Goal: Information Seeking & Learning: Learn about a topic

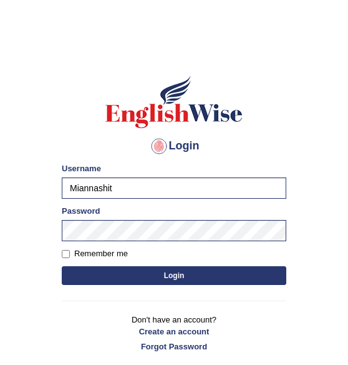
click at [94, 270] on button "Login" at bounding box center [174, 275] width 225 height 19
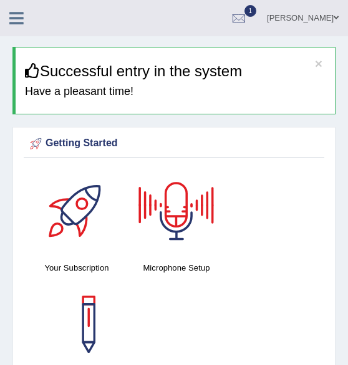
click at [12, 17] on icon at bounding box center [16, 18] width 14 height 16
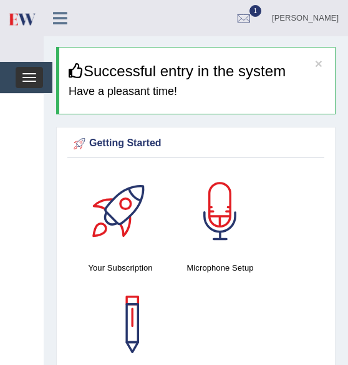
click at [27, 77] on span "button" at bounding box center [29, 77] width 14 height 1
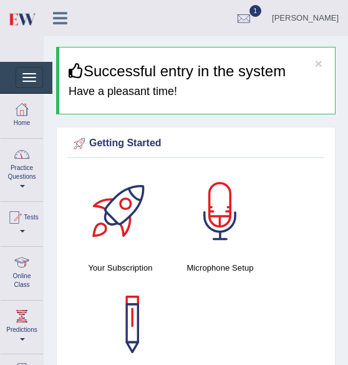
click at [27, 165] on link "Practice Questions" at bounding box center [22, 168] width 42 height 59
click at [20, 187] on span at bounding box center [21, 186] width 5 height 2
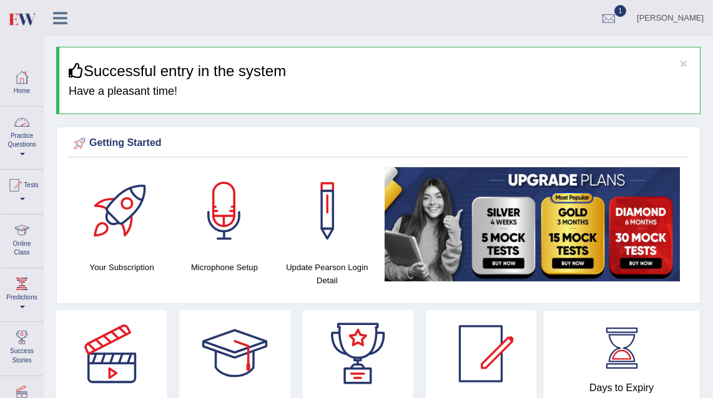
click at [27, 155] on link "Practice Questions" at bounding box center [22, 136] width 42 height 59
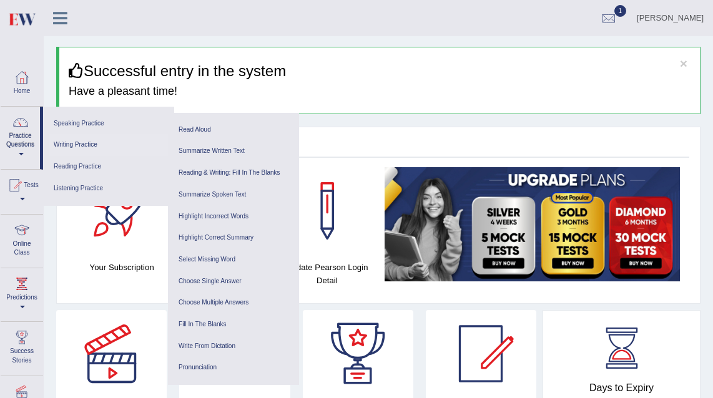
click at [86, 142] on link "Writing Practice" at bounding box center [108, 145] width 119 height 22
click at [83, 147] on link "Writing Practice" at bounding box center [108, 145] width 119 height 22
click at [24, 157] on link "Practice Questions" at bounding box center [20, 136] width 39 height 59
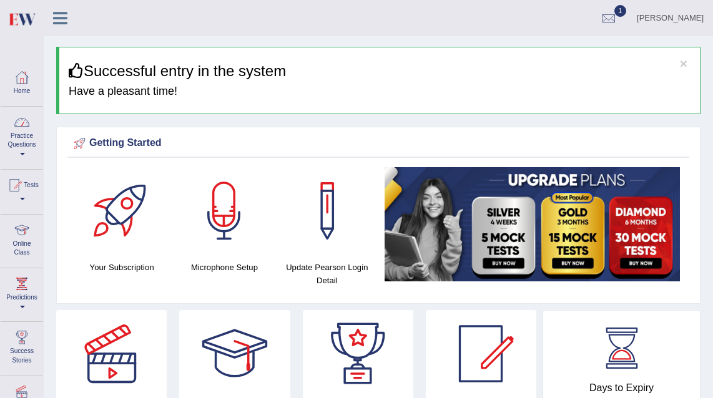
click at [24, 157] on link "Practice Questions" at bounding box center [22, 136] width 42 height 59
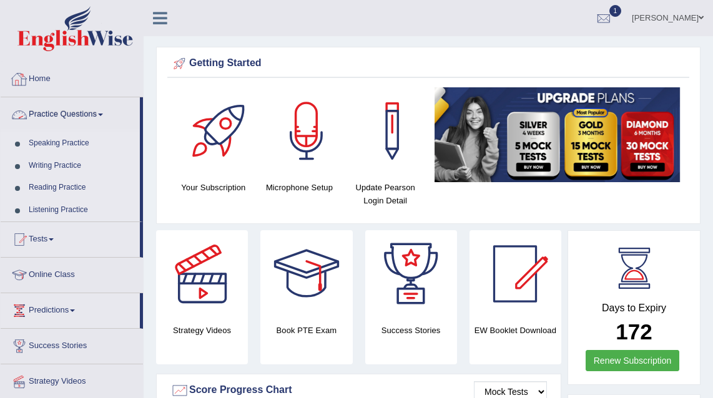
click at [61, 167] on link "Writing Practice" at bounding box center [81, 166] width 117 height 22
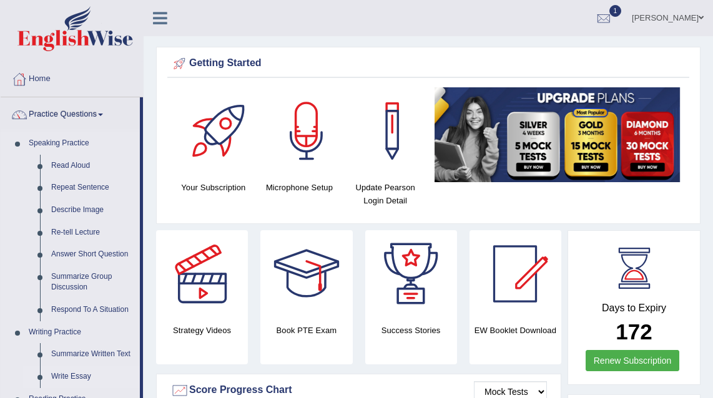
click at [81, 375] on link "Write Essay" at bounding box center [93, 377] width 94 height 22
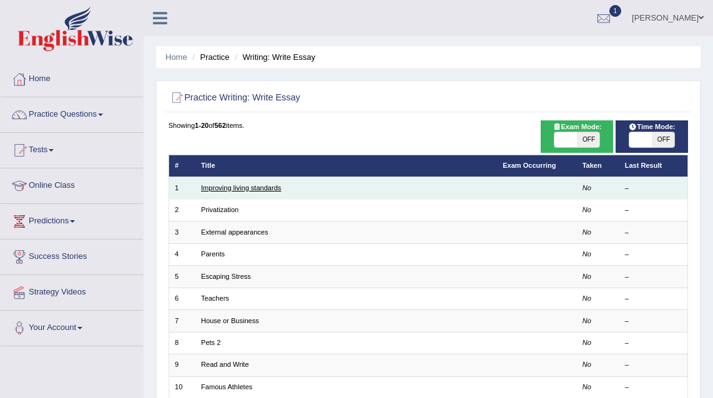
click at [242, 191] on link "Improving living standards" at bounding box center [241, 187] width 80 height 7
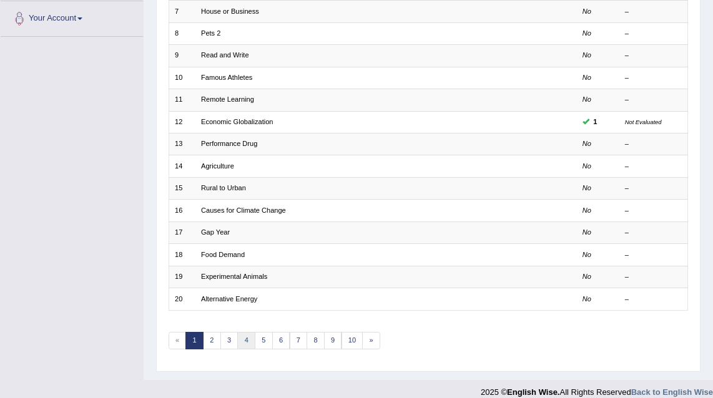
scroll to position [311, 0]
click at [212, 337] on link "2" at bounding box center [212, 339] width 18 height 17
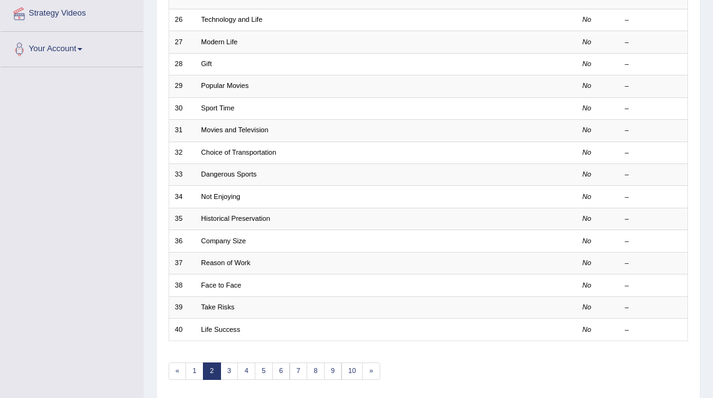
scroll to position [318, 0]
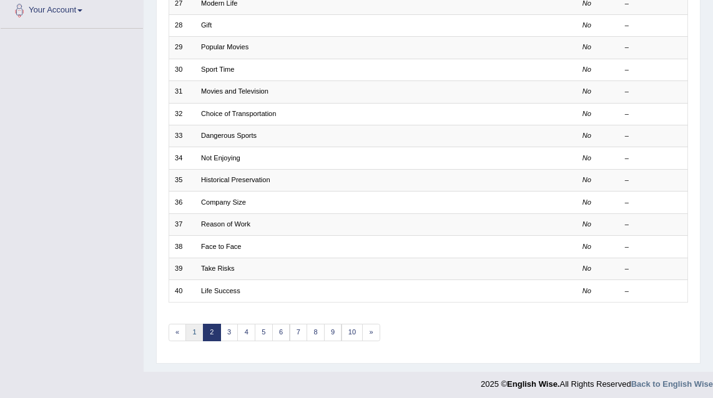
click at [193, 331] on link "1" at bounding box center [194, 332] width 18 height 17
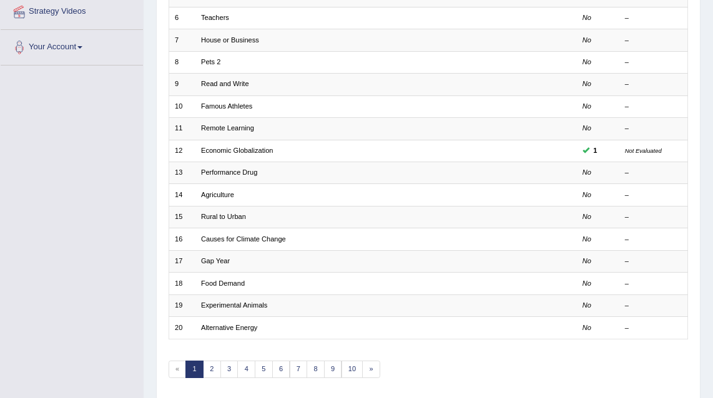
scroll to position [318, 0]
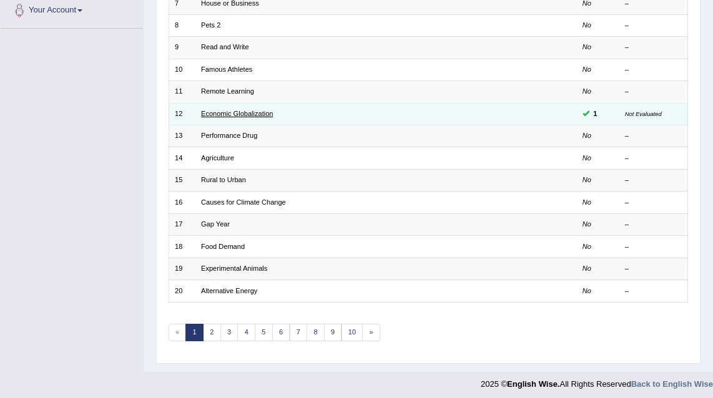
click at [248, 112] on link "Economic Globalization" at bounding box center [237, 113] width 72 height 7
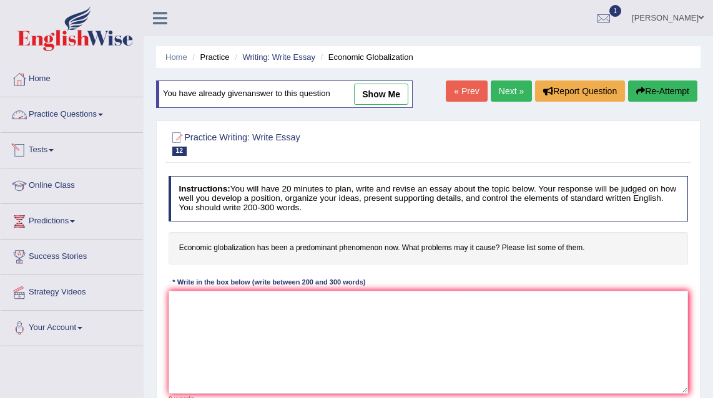
click at [64, 110] on link "Practice Questions" at bounding box center [72, 112] width 142 height 31
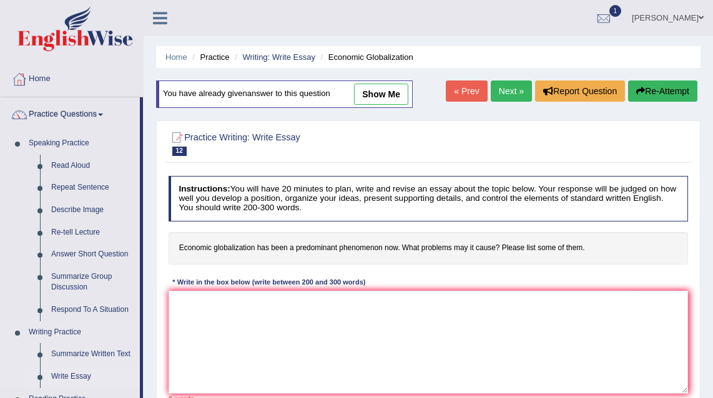
click at [79, 378] on link "Write Essay" at bounding box center [93, 377] width 94 height 22
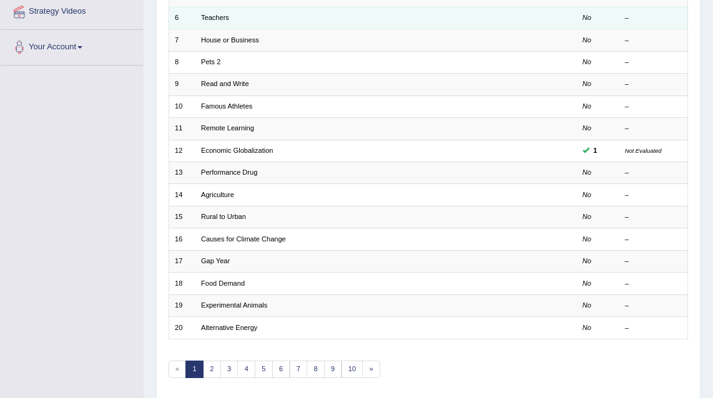
scroll to position [283, 0]
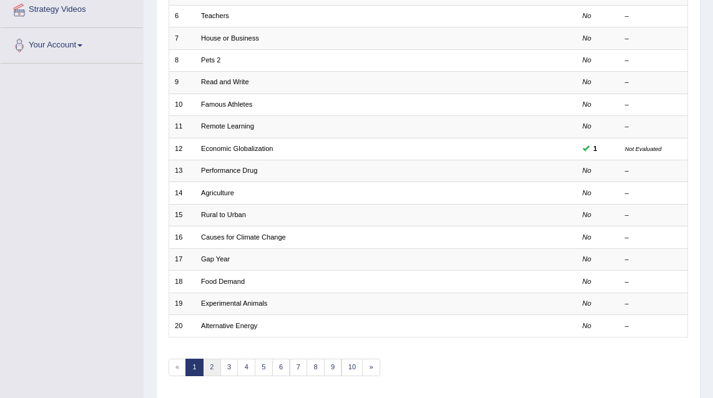
click at [207, 367] on link "2" at bounding box center [212, 367] width 18 height 17
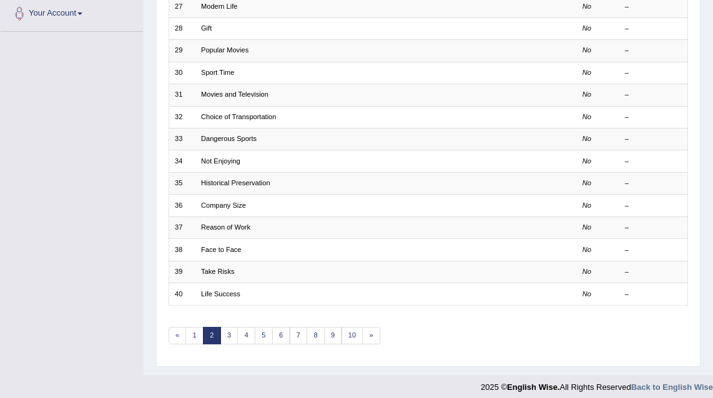
scroll to position [318, 0]
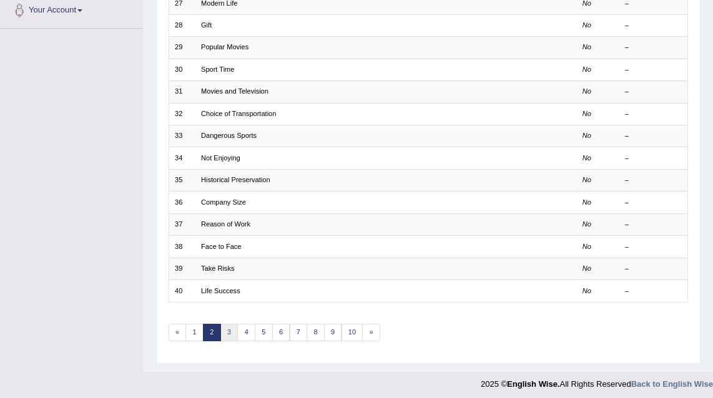
click at [229, 332] on link "3" at bounding box center [229, 332] width 18 height 17
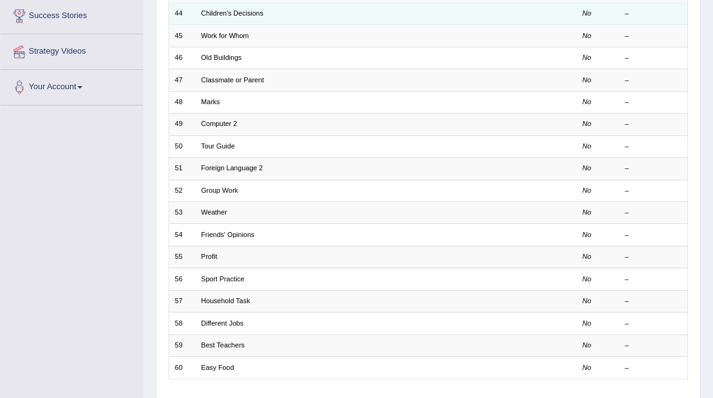
scroll to position [252, 0]
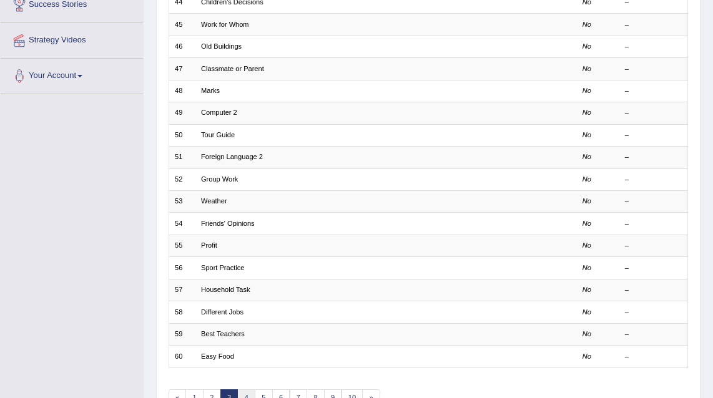
click at [246, 393] on link "4" at bounding box center [246, 397] width 18 height 17
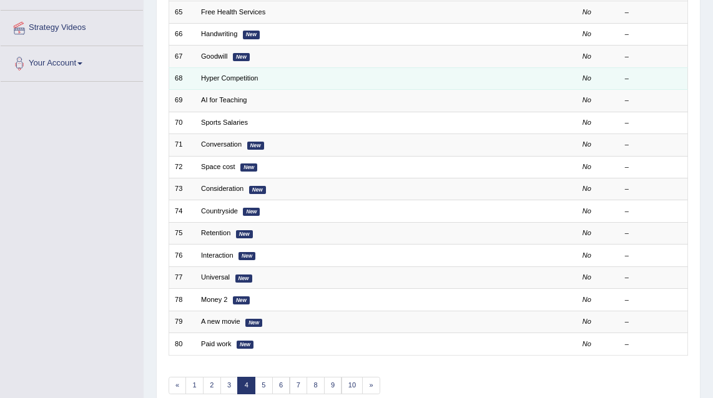
scroll to position [318, 0]
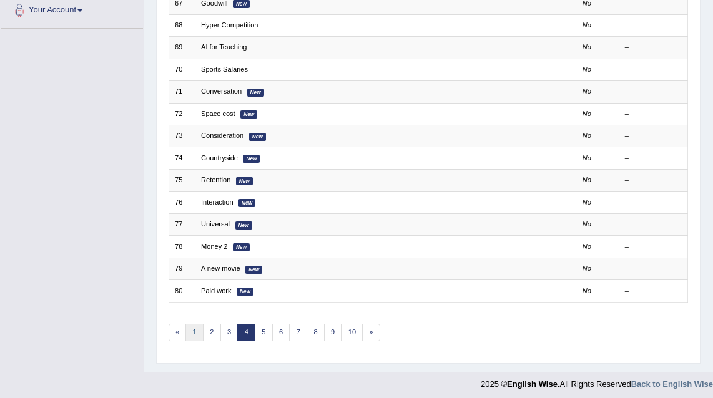
click at [195, 330] on link "1" at bounding box center [194, 332] width 18 height 17
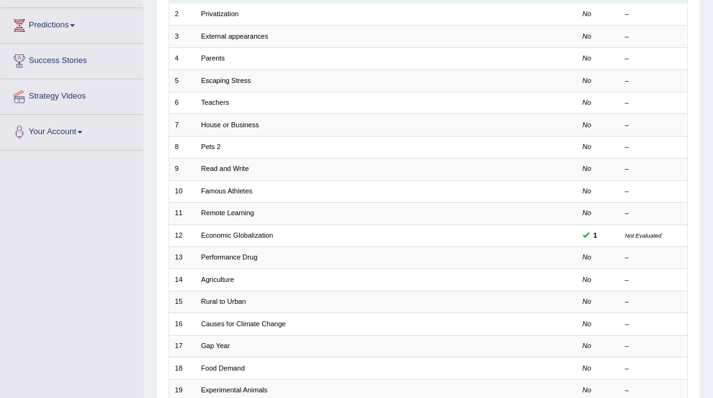
scroll to position [318, 0]
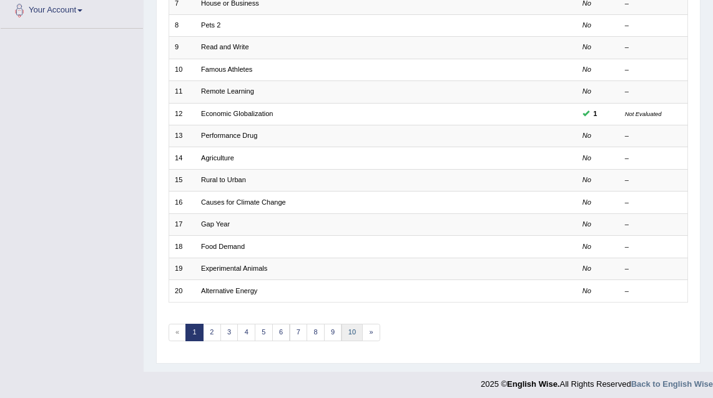
click at [343, 328] on link "10" at bounding box center [352, 332] width 22 height 17
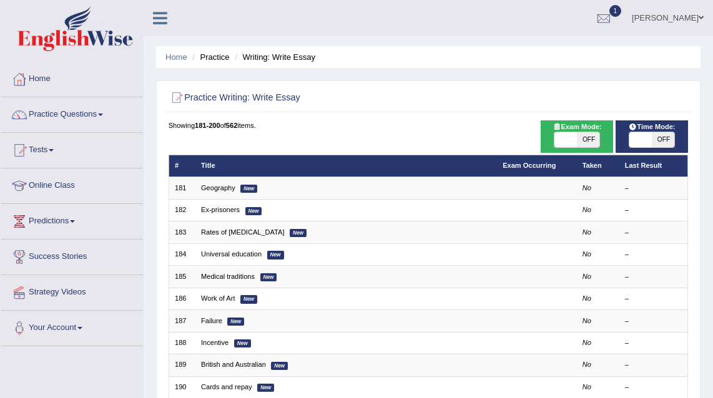
scroll to position [318, 0]
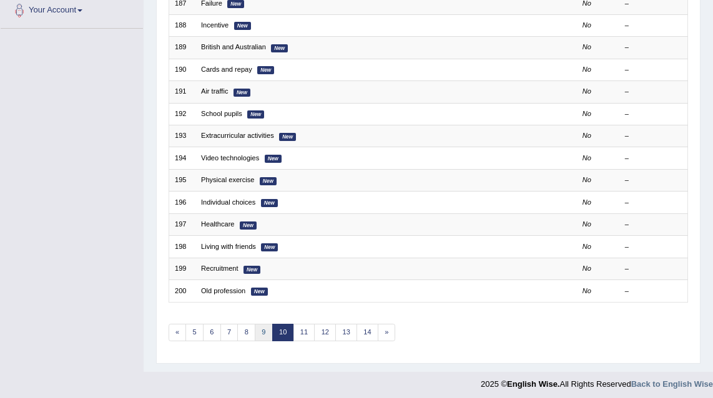
click at [264, 332] on link "9" at bounding box center [264, 332] width 18 height 17
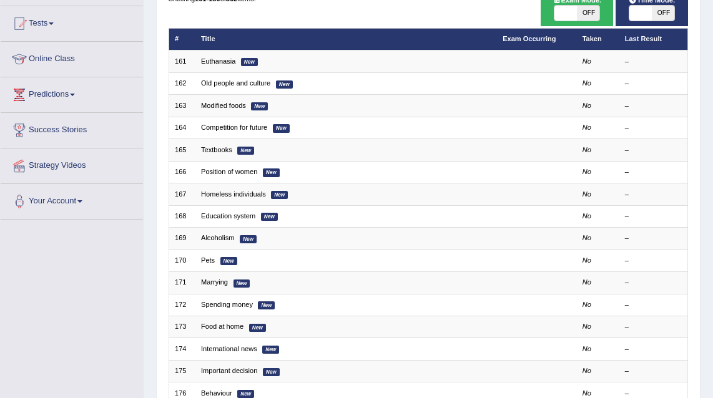
scroll to position [318, 0]
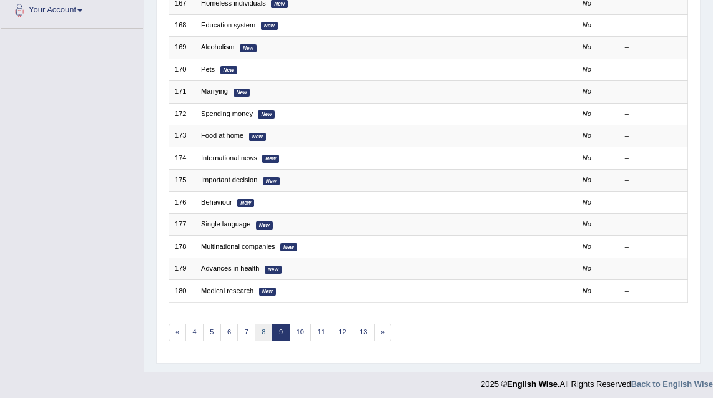
click at [260, 331] on link "8" at bounding box center [264, 332] width 18 height 17
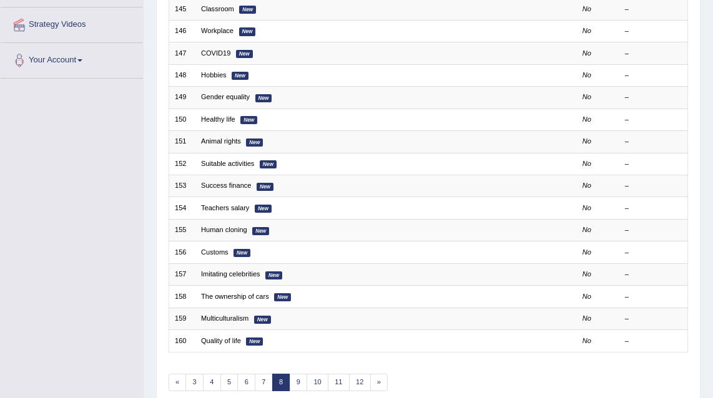
scroll to position [318, 0]
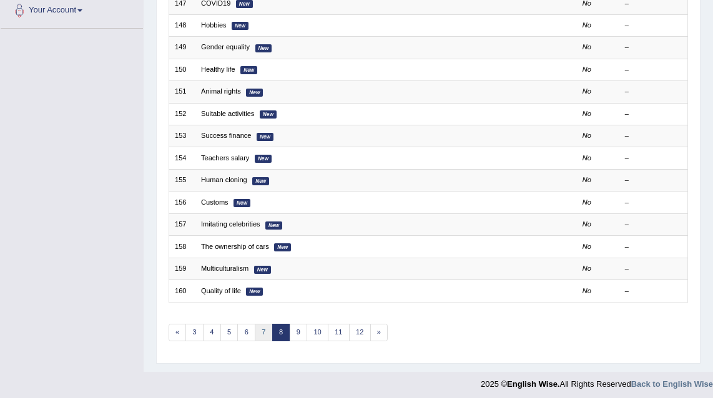
click at [258, 328] on link "7" at bounding box center [264, 332] width 18 height 17
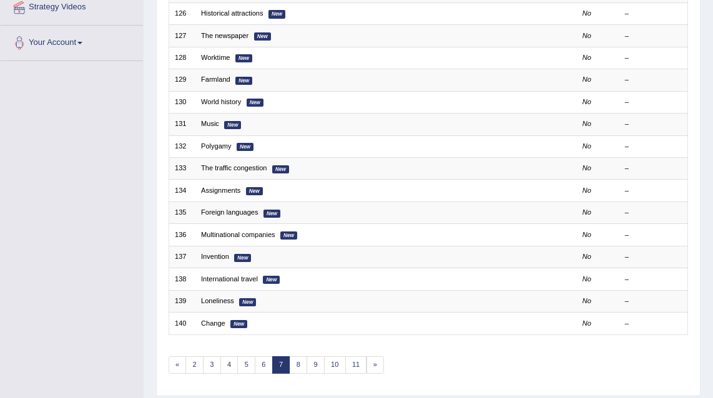
scroll to position [318, 0]
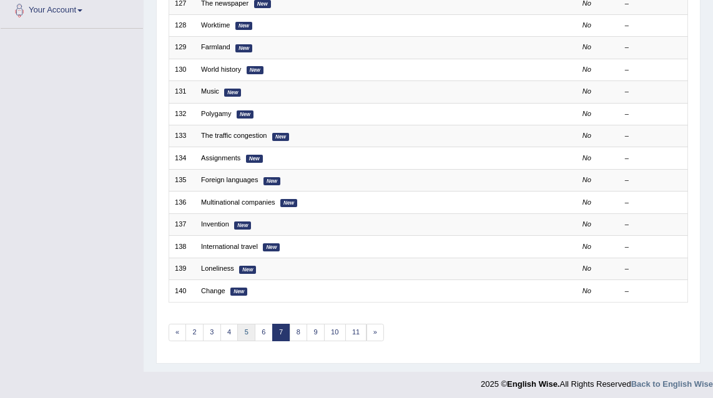
click at [246, 324] on link "5" at bounding box center [246, 332] width 18 height 17
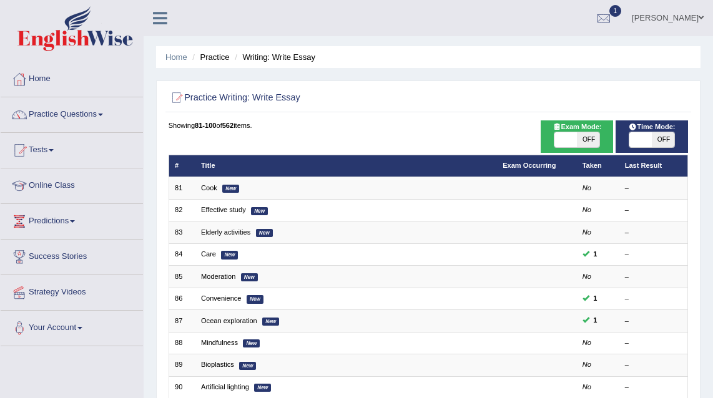
scroll to position [318, 0]
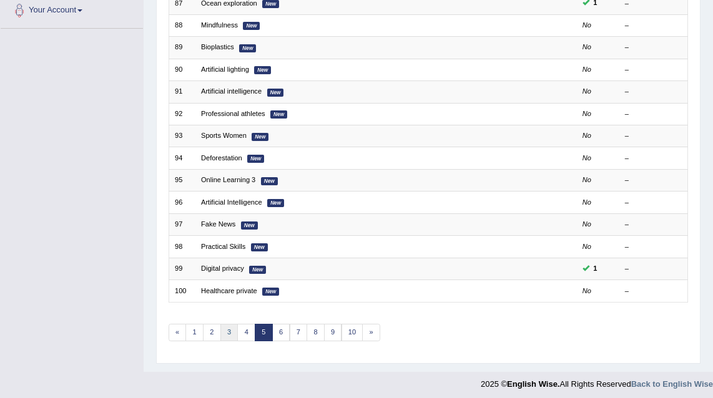
click at [229, 328] on link "3" at bounding box center [229, 332] width 18 height 17
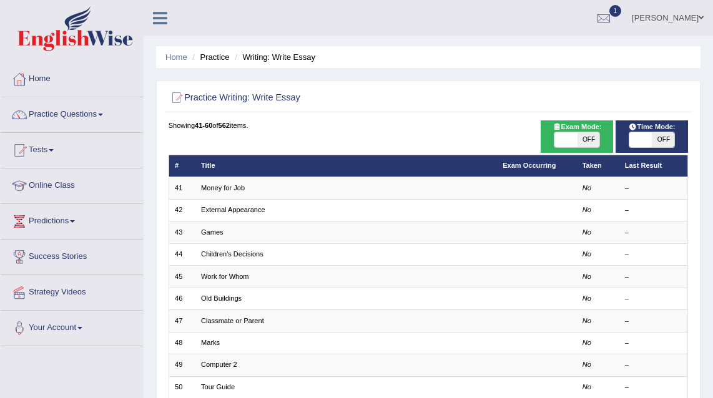
scroll to position [318, 0]
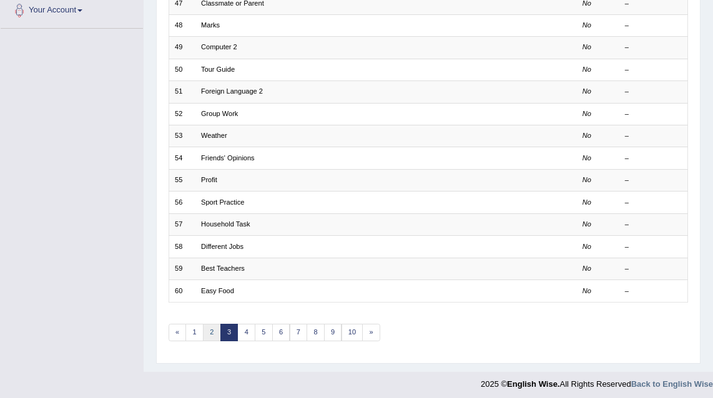
click at [212, 328] on link "2" at bounding box center [212, 332] width 18 height 17
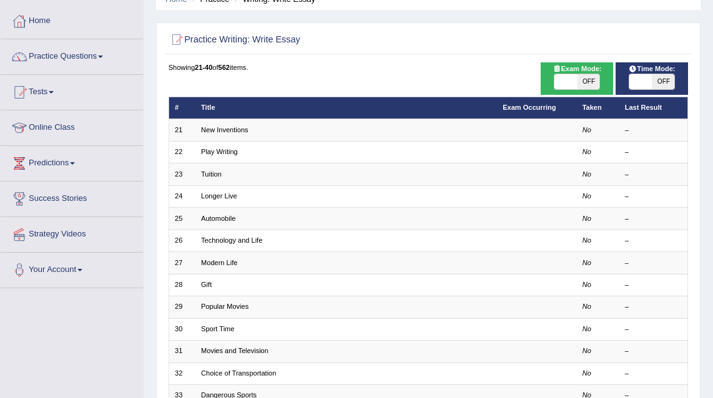
scroll to position [318, 0]
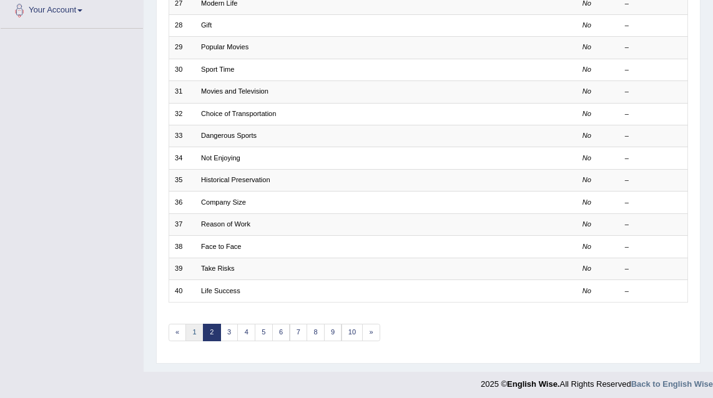
click at [195, 327] on link "1" at bounding box center [194, 332] width 18 height 17
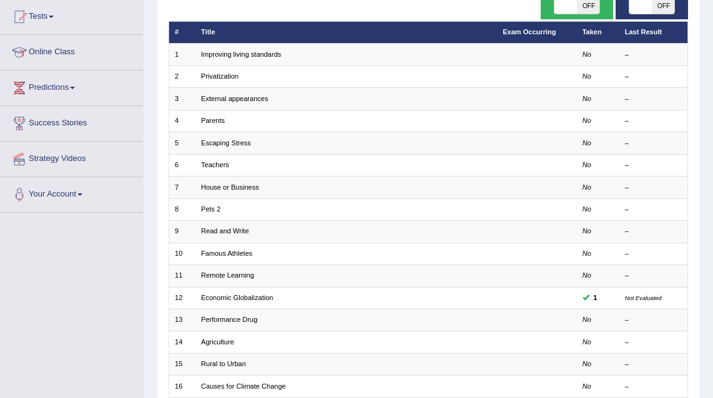
scroll to position [318, 0]
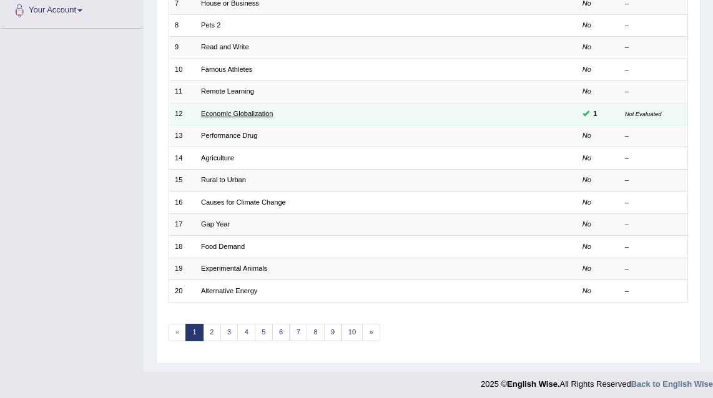
click at [223, 112] on link "Economic Globalization" at bounding box center [237, 113] width 72 height 7
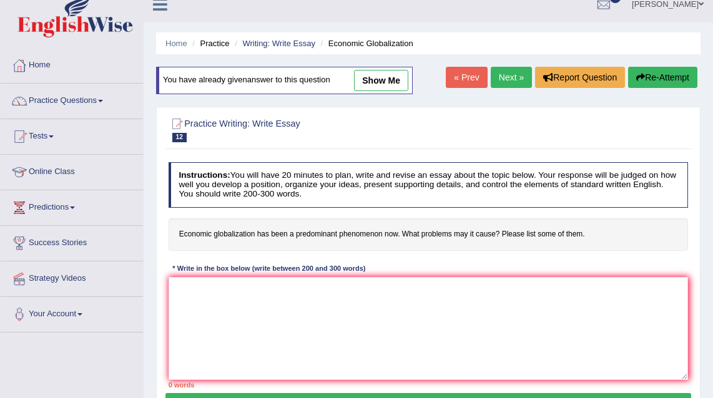
scroll to position [12, 0]
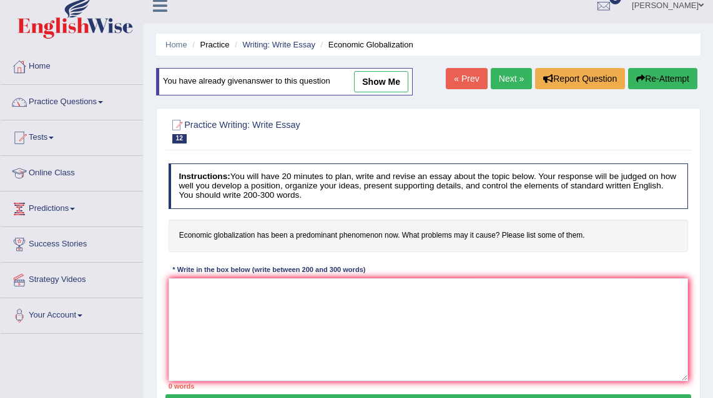
click at [373, 82] on link "show me" at bounding box center [381, 81] width 54 height 21
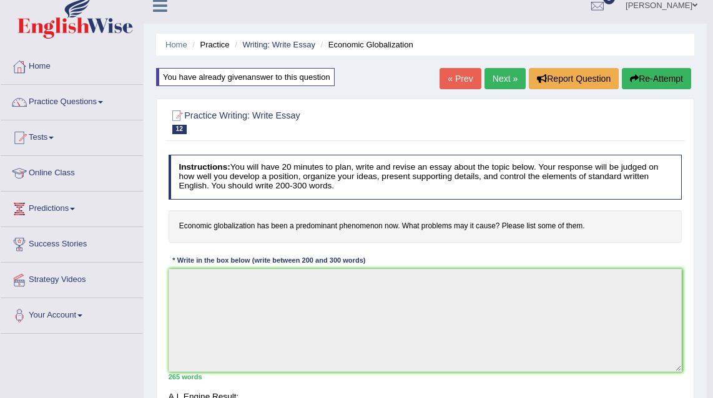
type textarea "The increasing influence of economic globalization on our lives has ignited num…"
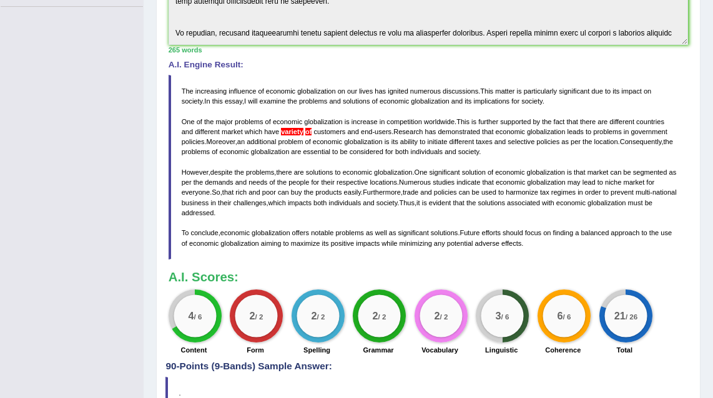
scroll to position [346, 0]
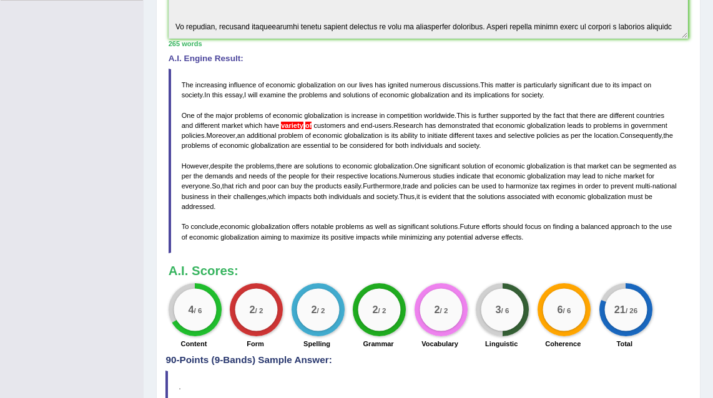
click at [184, 82] on span "The" at bounding box center [188, 84] width 12 height 7
drag, startPoint x: 185, startPoint y: 81, endPoint x: 253, endPoint y: 124, distance: 80.5
click at [253, 124] on blockquote "The increasing influence of economic globalization on our lives has ignited num…" at bounding box center [429, 161] width 520 height 185
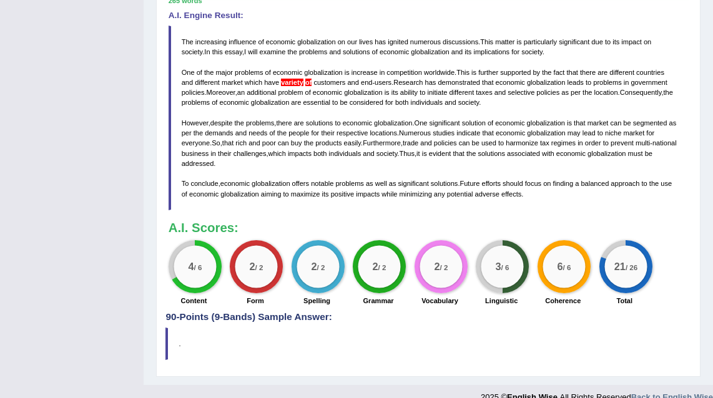
scroll to position [404, 0]
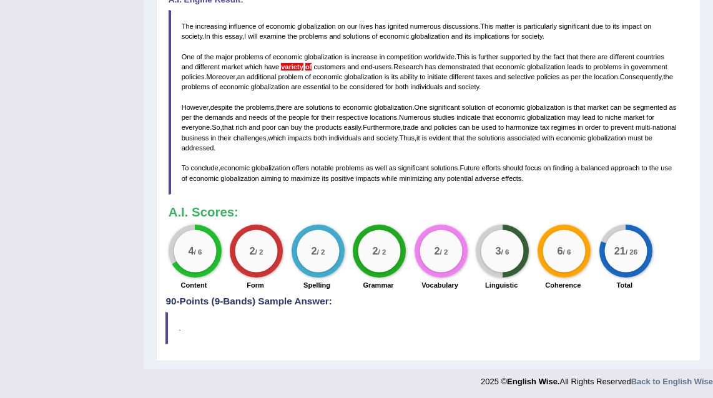
click at [185, 24] on span "The" at bounding box center [188, 25] width 12 height 7
drag, startPoint x: 185, startPoint y: 23, endPoint x: 220, endPoint y: 34, distance: 37.3
click at [220, 34] on blockquote "The increasing influence of economic globalization on our lives has ignited num…" at bounding box center [429, 102] width 520 height 185
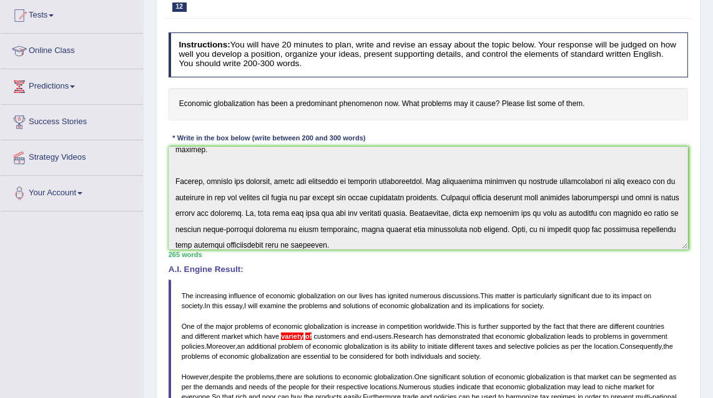
scroll to position [0, 0]
